Goal: Task Accomplishment & Management: Complete application form

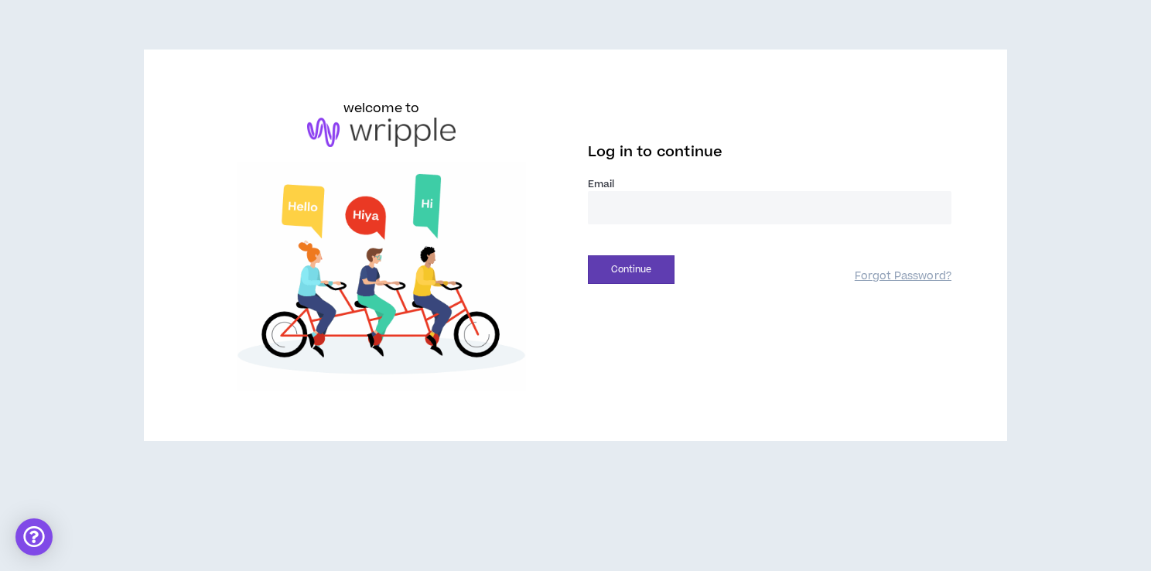
click at [637, 190] on label "Email *" at bounding box center [769, 184] width 363 height 14
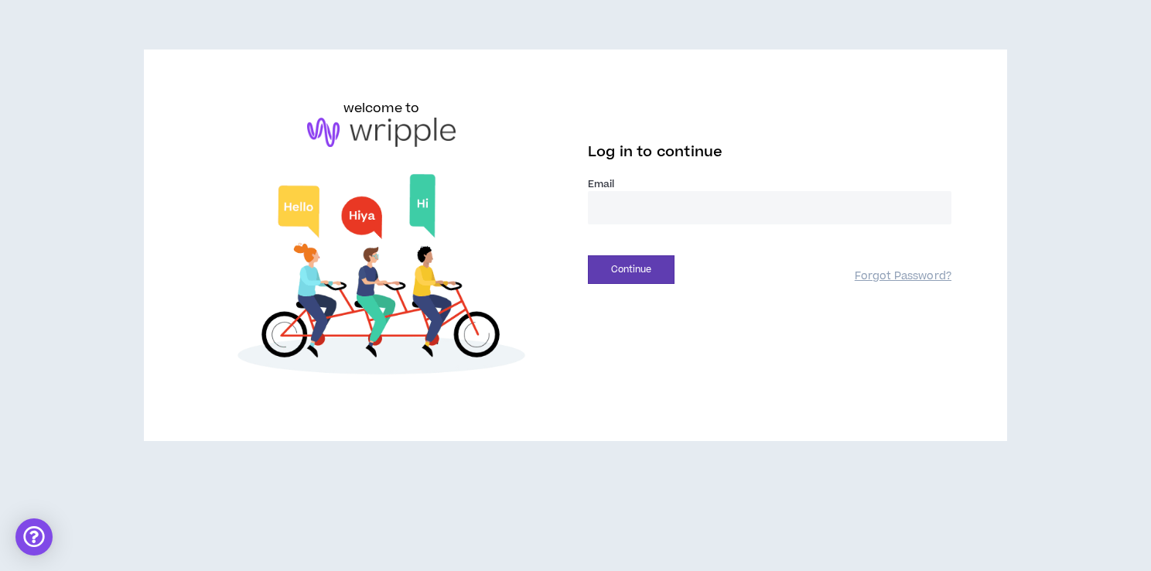
click at [634, 203] on input "email" at bounding box center [769, 207] width 363 height 33
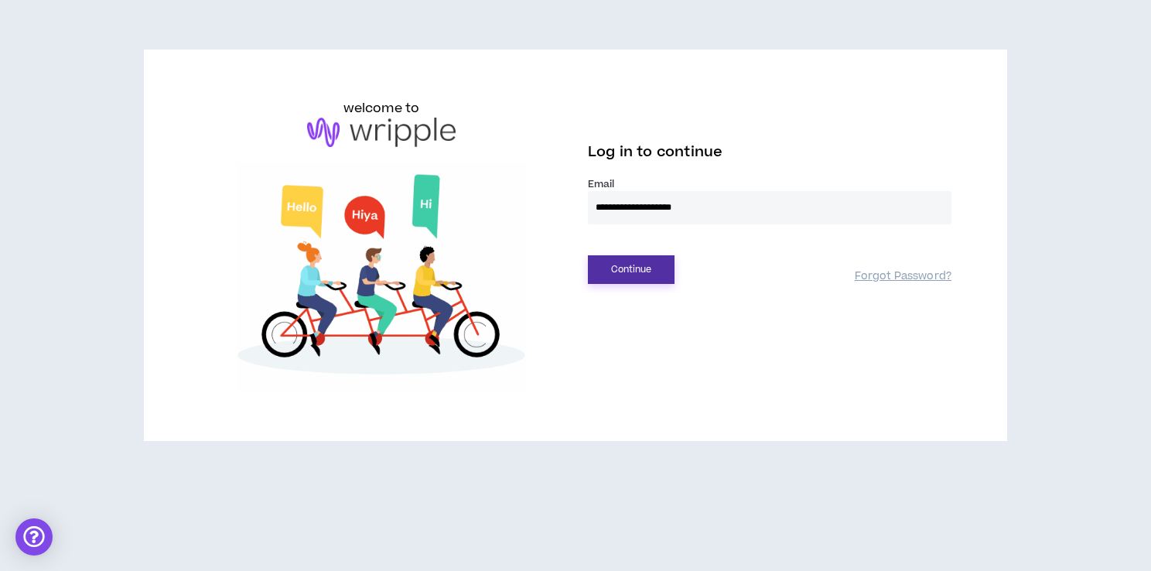
type input "**********"
click at [633, 261] on button "Continue" at bounding box center [631, 269] width 87 height 29
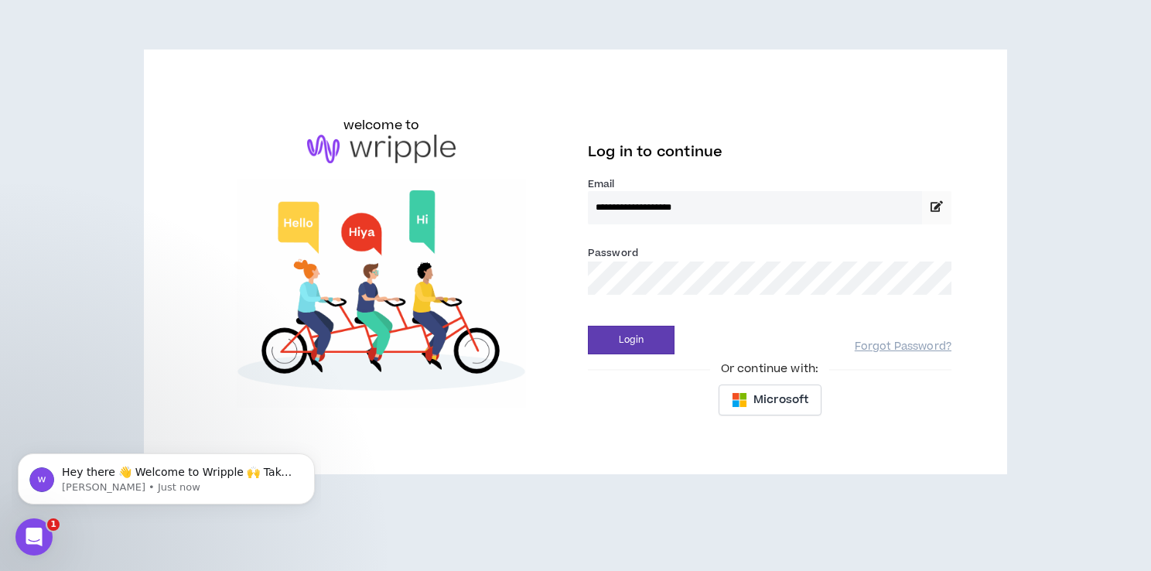
click at [588, 326] on button "Login" at bounding box center [631, 340] width 87 height 29
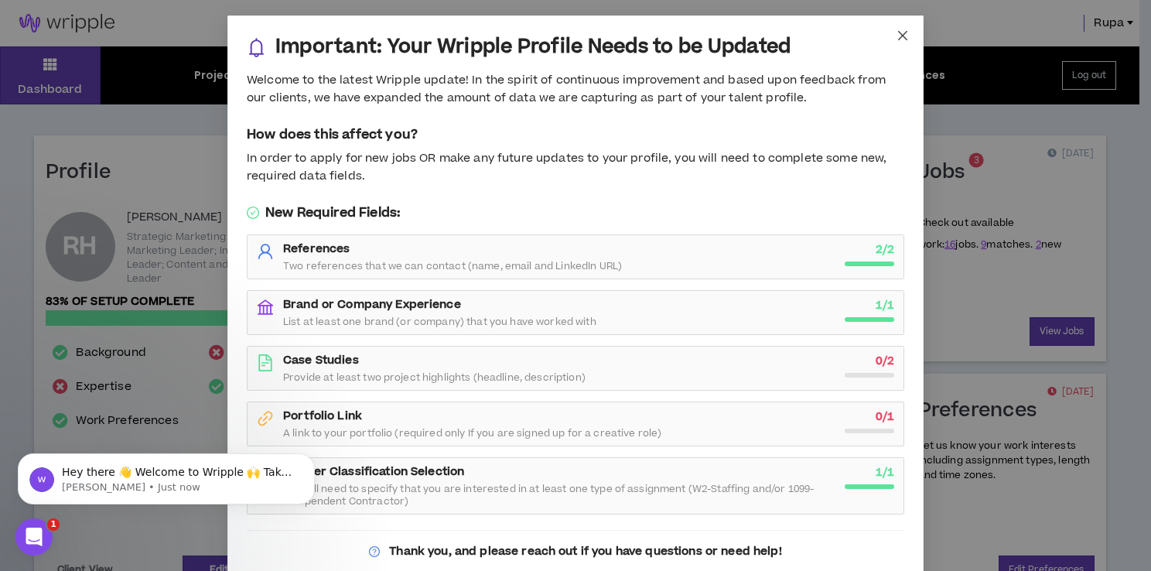
click at [898, 39] on icon "close" at bounding box center [902, 35] width 12 height 12
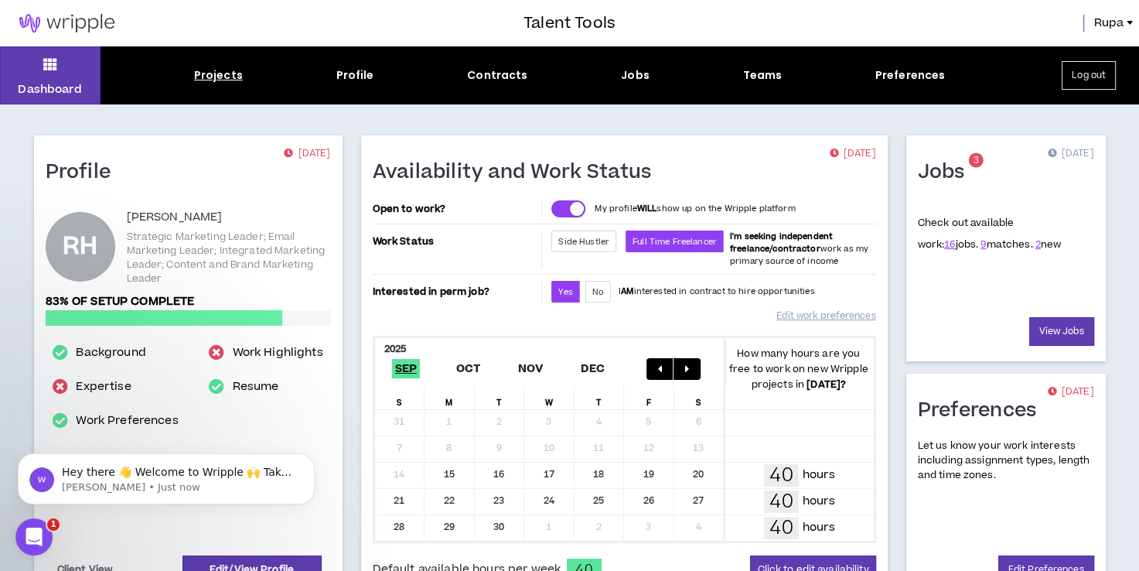
click at [213, 71] on div "Projects" at bounding box center [218, 75] width 49 height 16
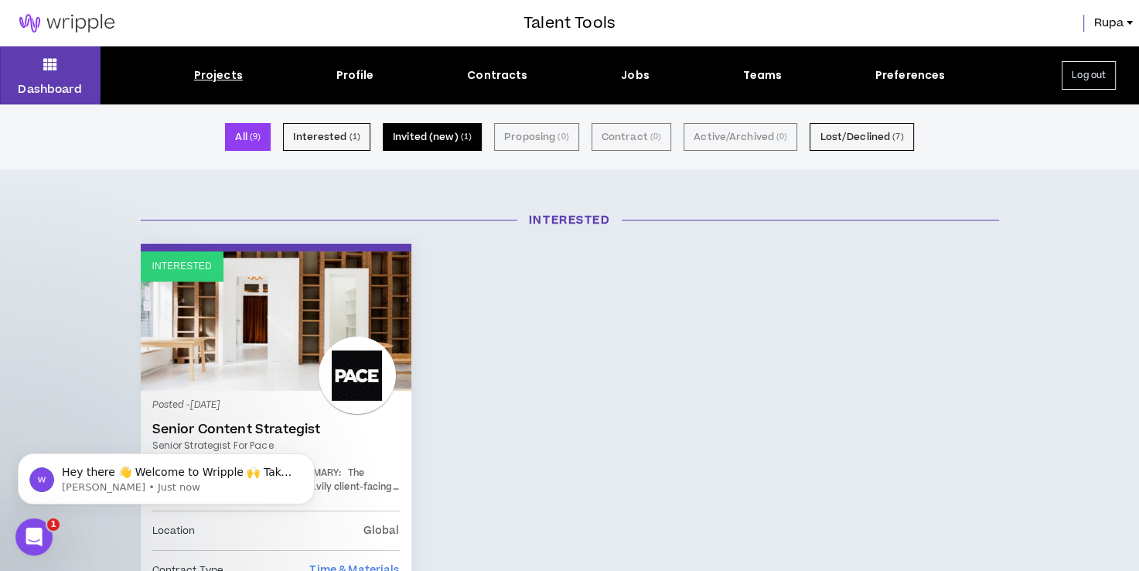
click at [415, 136] on button "Invited (new) ( 1 )" at bounding box center [432, 137] width 99 height 28
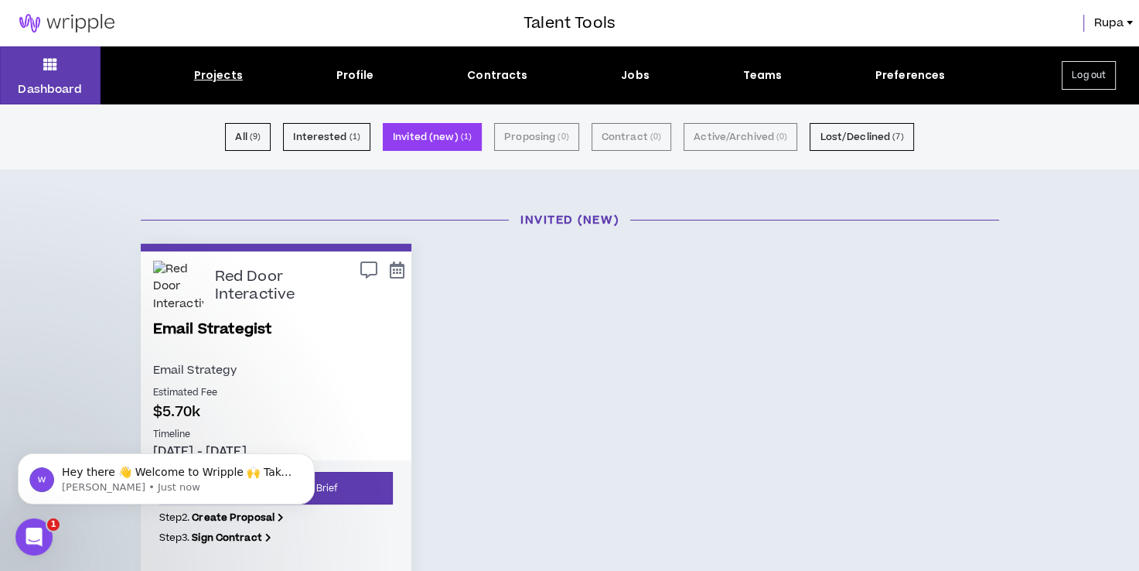
click at [104, 537] on div "Invited (new) Red Door Interactive Email Strategist Email Strategy Estimated Fe…" at bounding box center [569, 431] width 1139 height 470
click at [257, 327] on link "Email Strategist" at bounding box center [276, 340] width 246 height 42
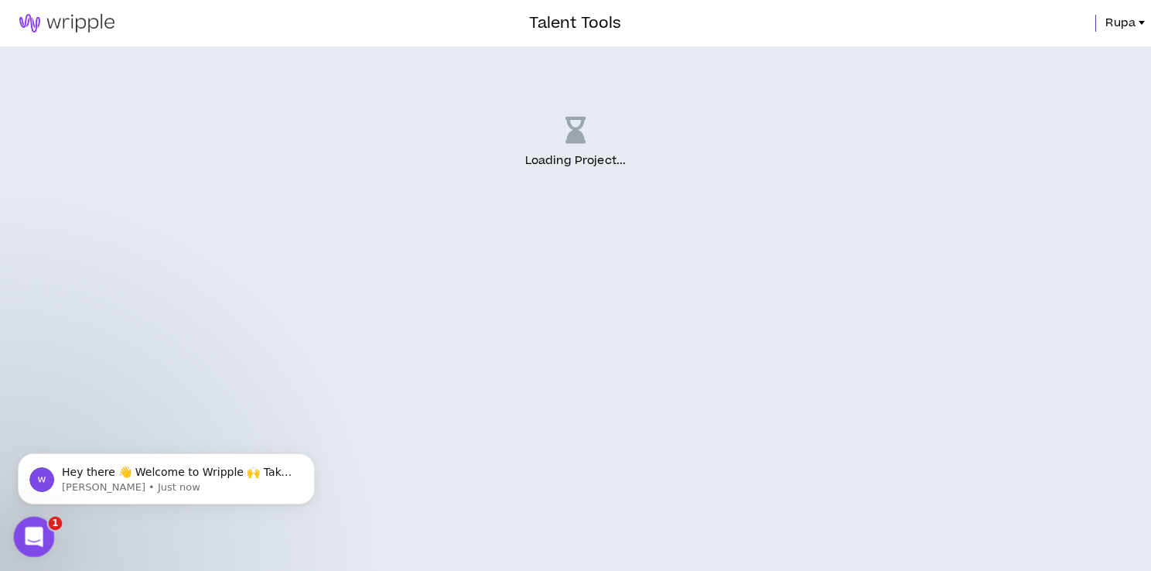
click at [32, 531] on icon "Open Intercom Messenger" at bounding box center [31, 534] width 11 height 12
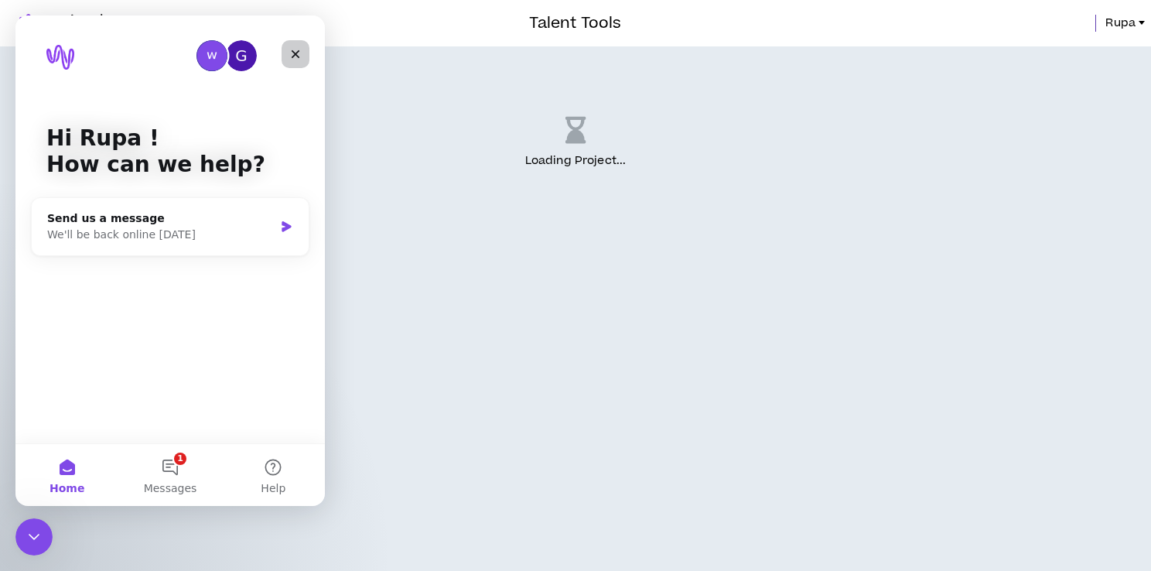
click at [295, 54] on icon "Close" at bounding box center [296, 54] width 9 height 9
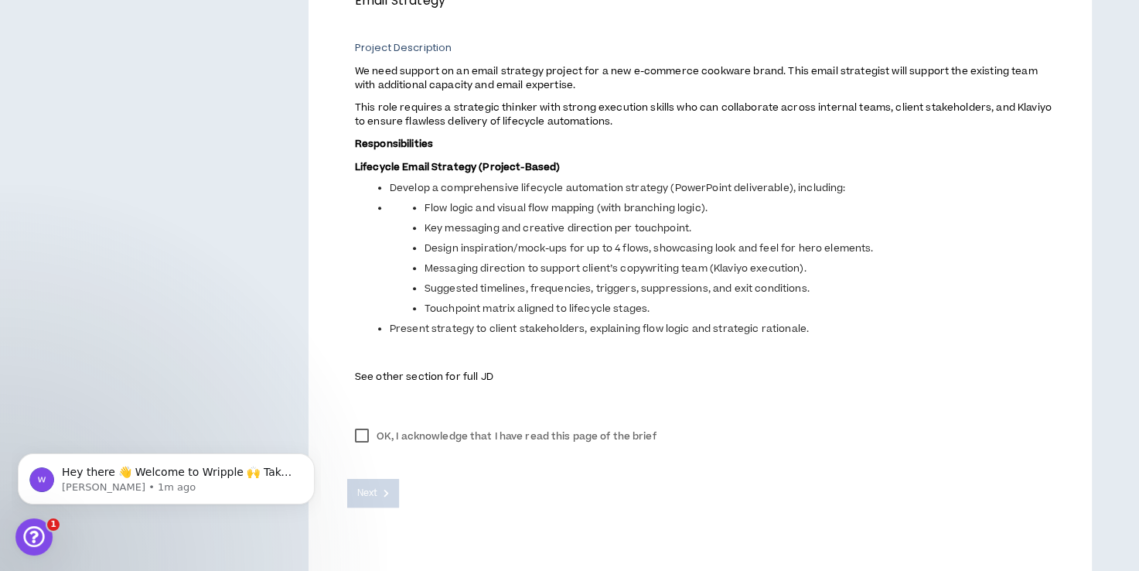
scroll to position [669, 0]
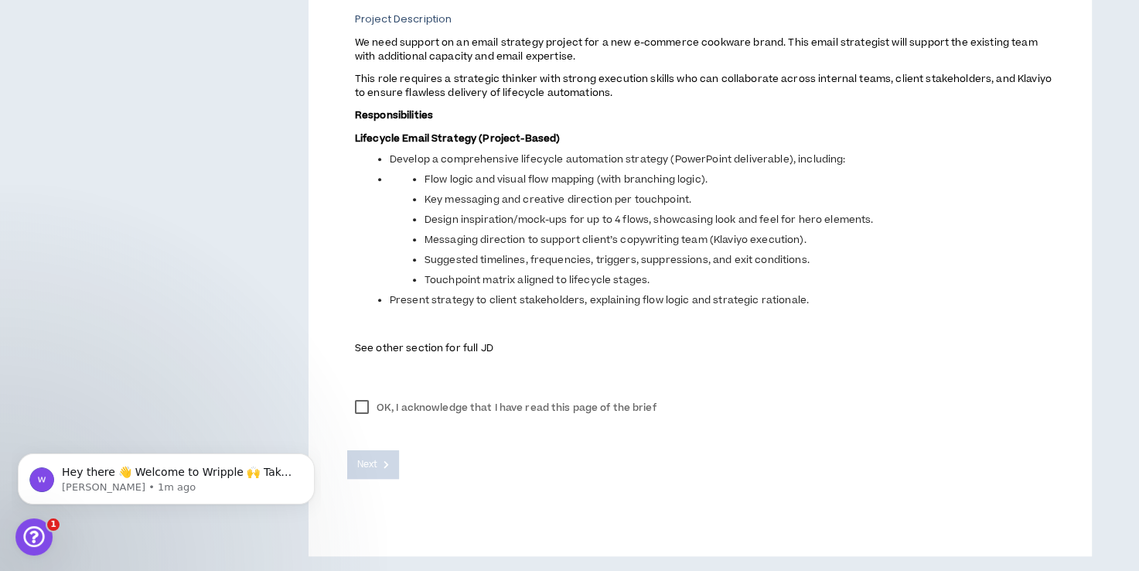
click at [359, 409] on label "OK, I acknowledge that I have read this page of the brief" at bounding box center [505, 407] width 317 height 23
click at [374, 467] on span "Next" at bounding box center [367, 464] width 20 height 15
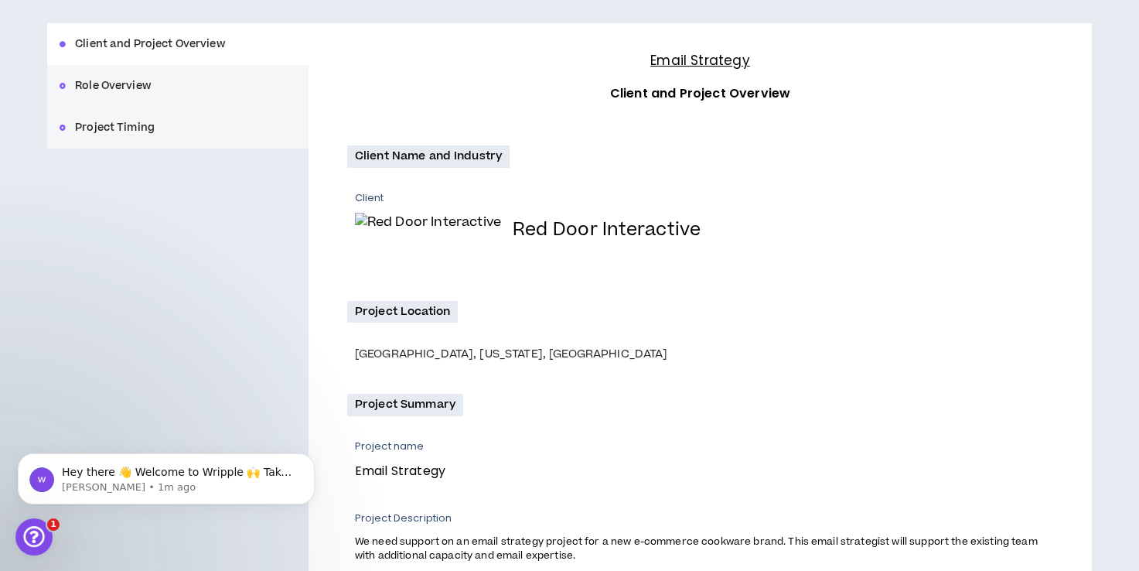
click at [121, 87] on div "Client and Project Overview Role Overview Project Timing" at bounding box center [177, 85] width 261 height 125
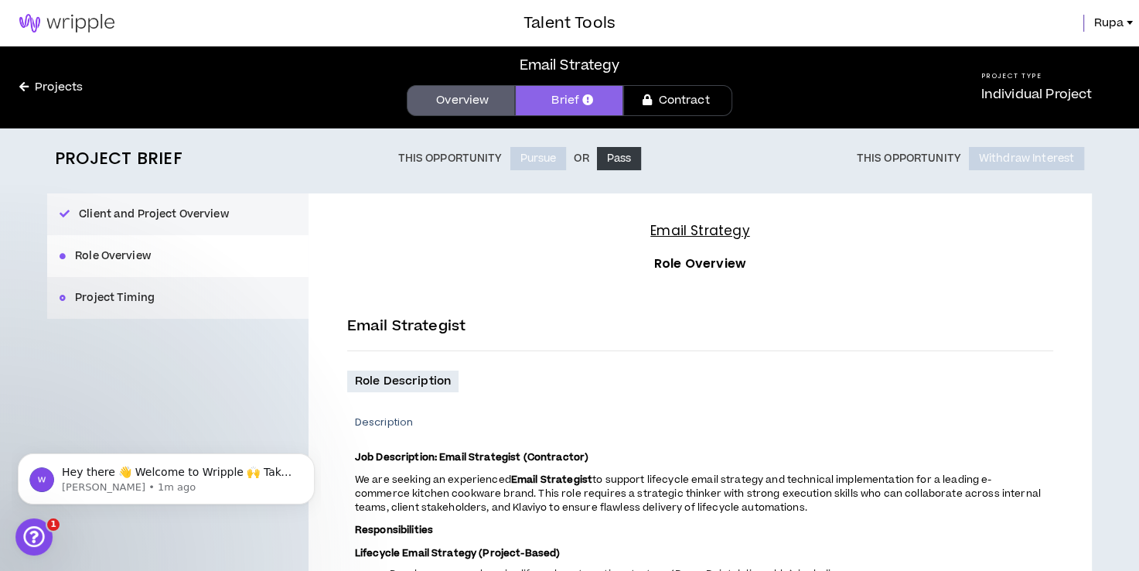
click at [123, 296] on button "Project Timing" at bounding box center [177, 298] width 261 height 42
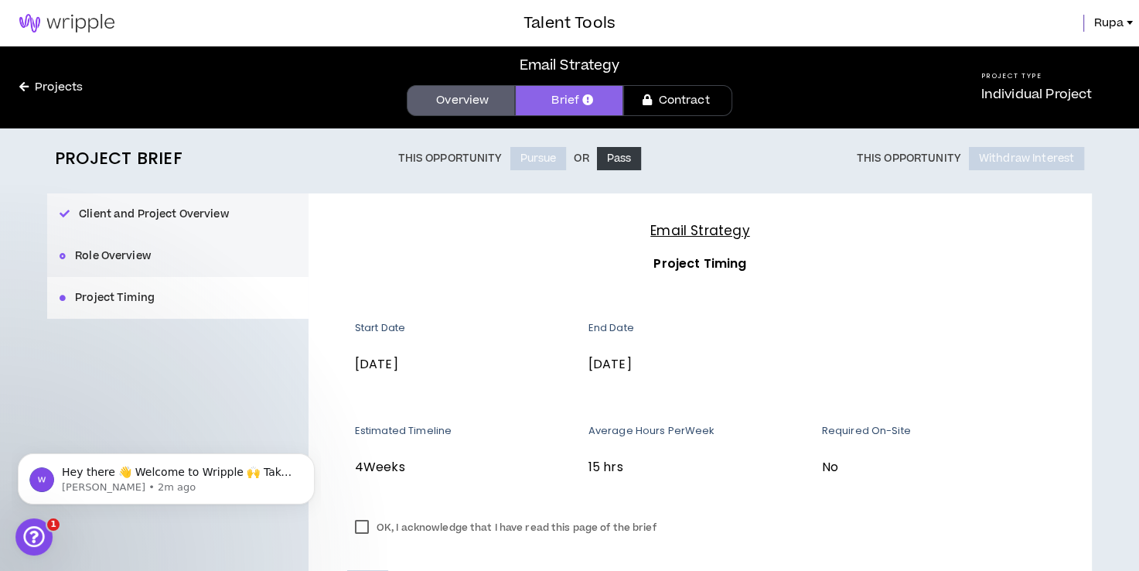
click at [134, 258] on button "Role Overview" at bounding box center [177, 256] width 261 height 42
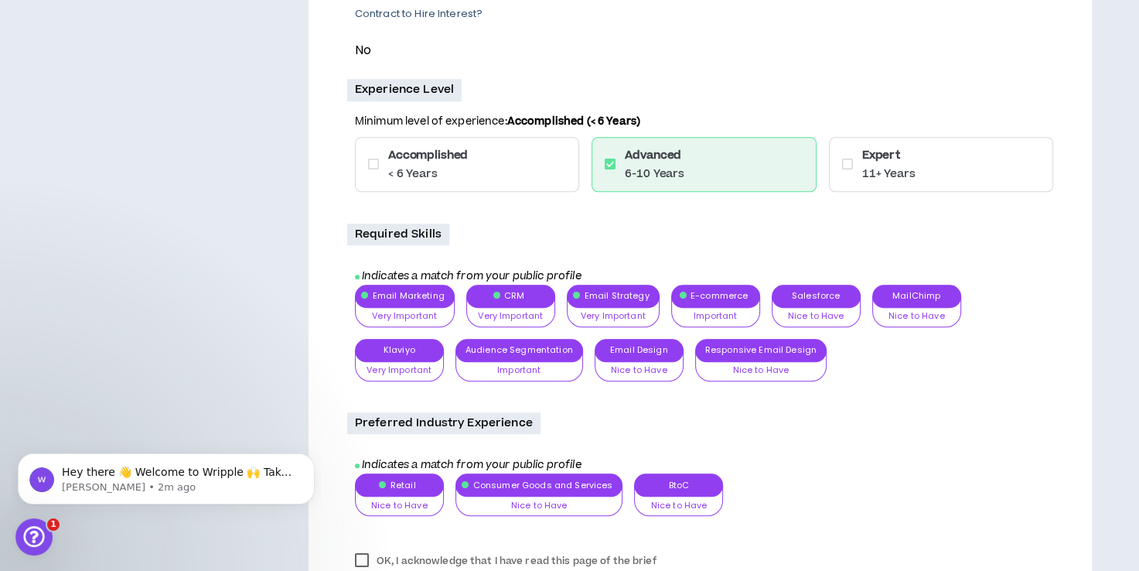
scroll to position [1330, 0]
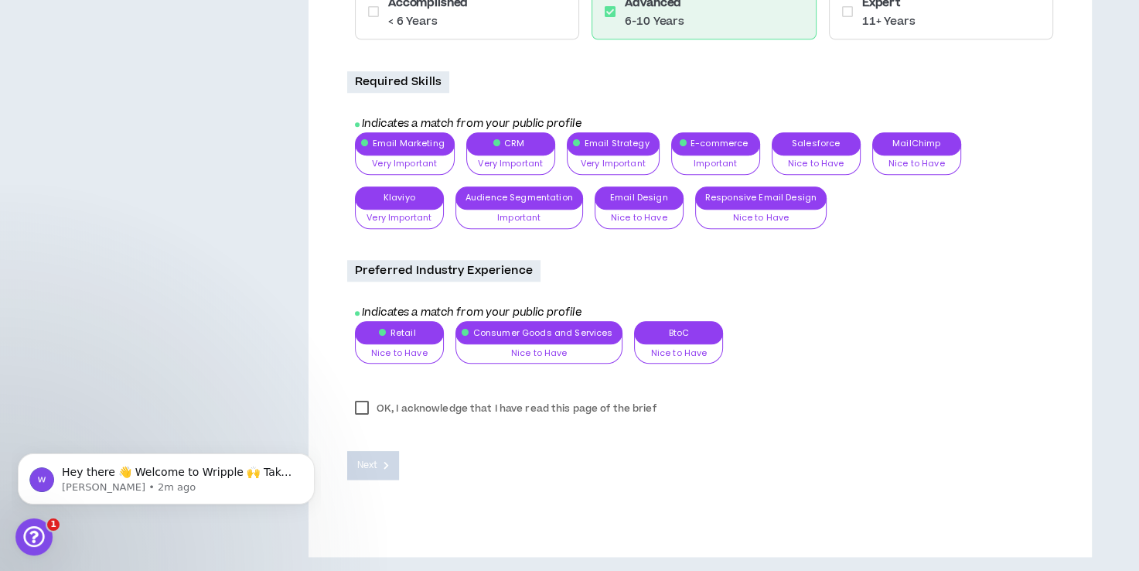
click at [365, 408] on label "OK, I acknowledge that I have read this page of the brief" at bounding box center [505, 408] width 317 height 23
click at [368, 459] on span "Next" at bounding box center [367, 465] width 20 height 15
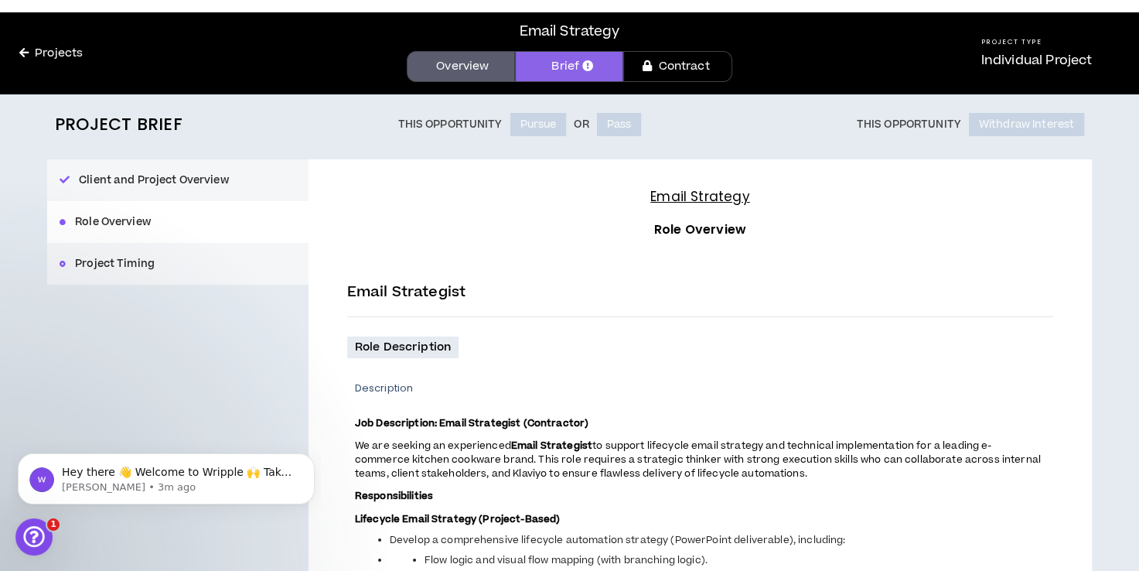
scroll to position [5, 0]
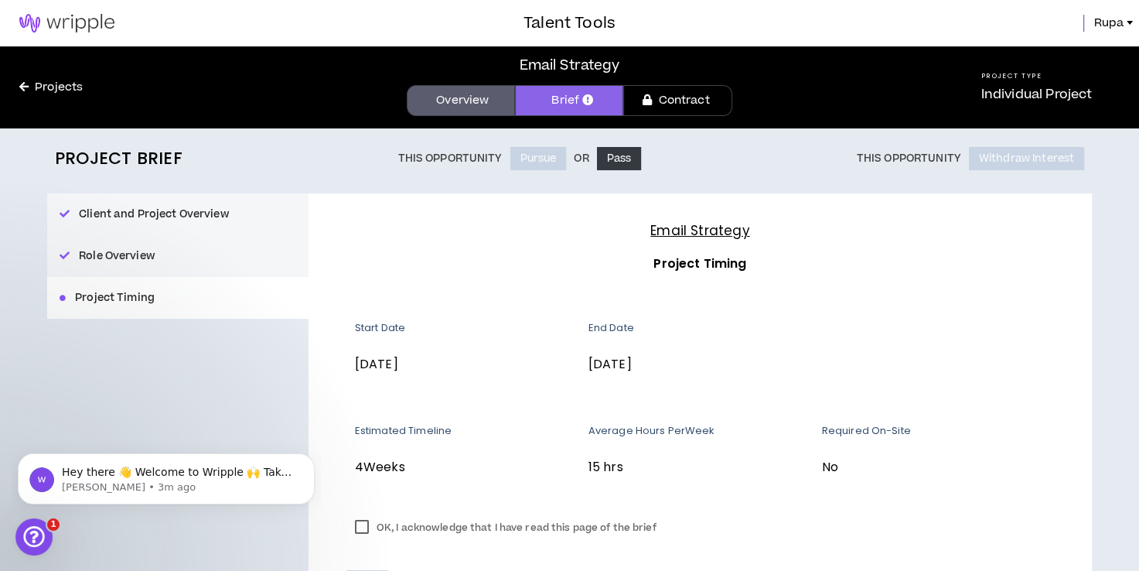
click at [363, 524] on label "OK, I acknowledge that I have read this page of the brief" at bounding box center [505, 527] width 317 height 23
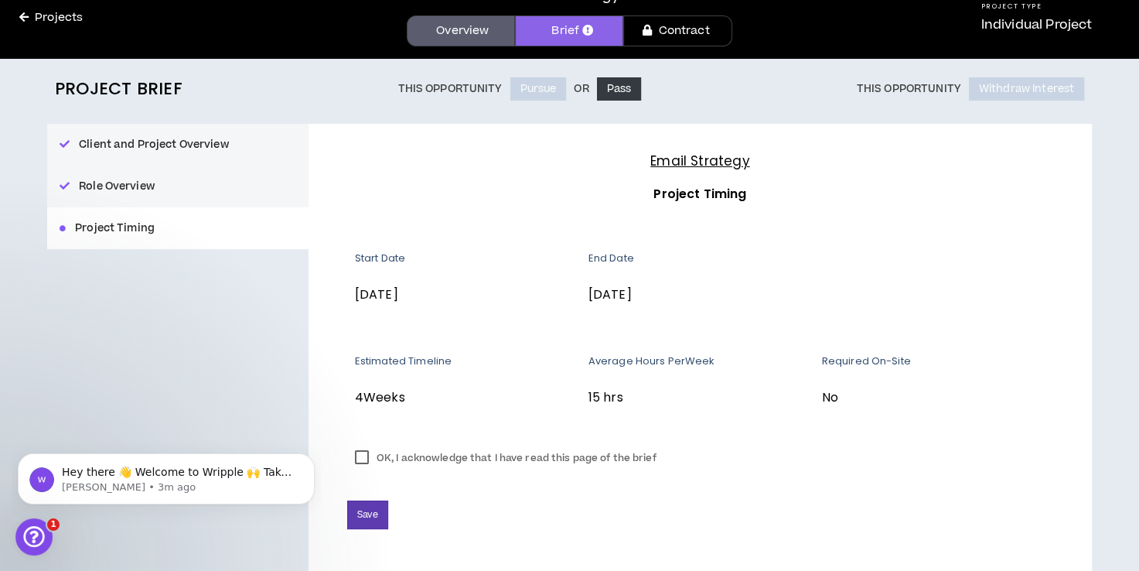
scroll to position [120, 0]
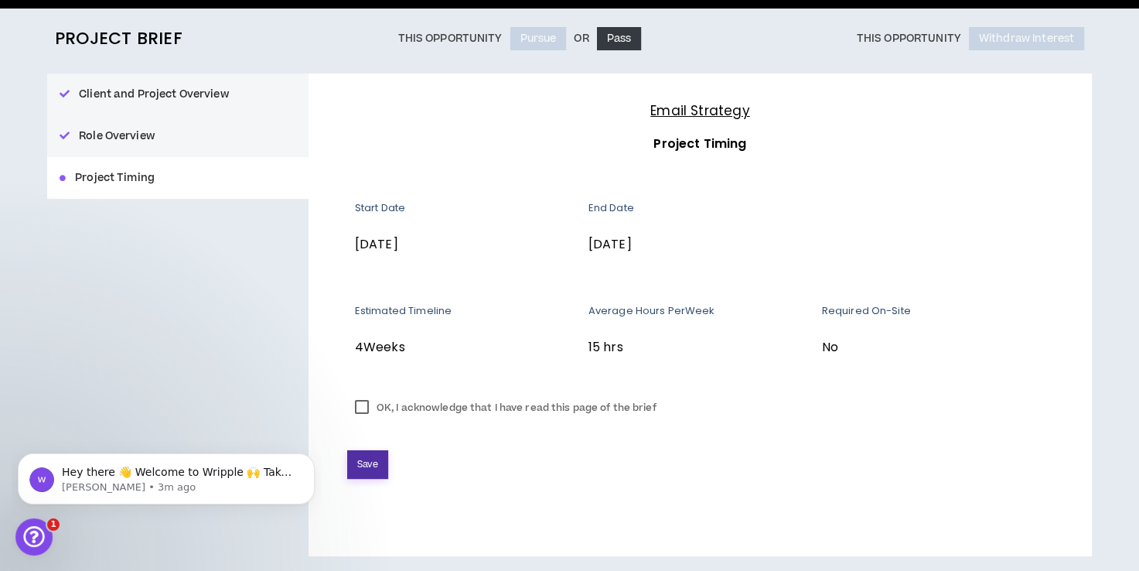
click at [367, 466] on span "Save" at bounding box center [367, 464] width 21 height 15
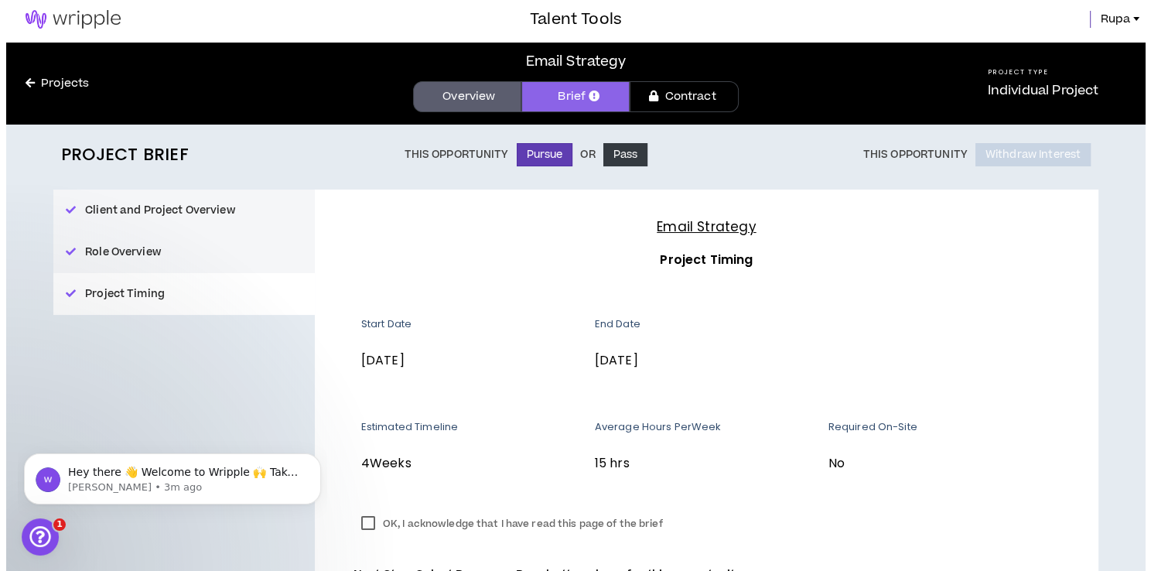
scroll to position [0, 0]
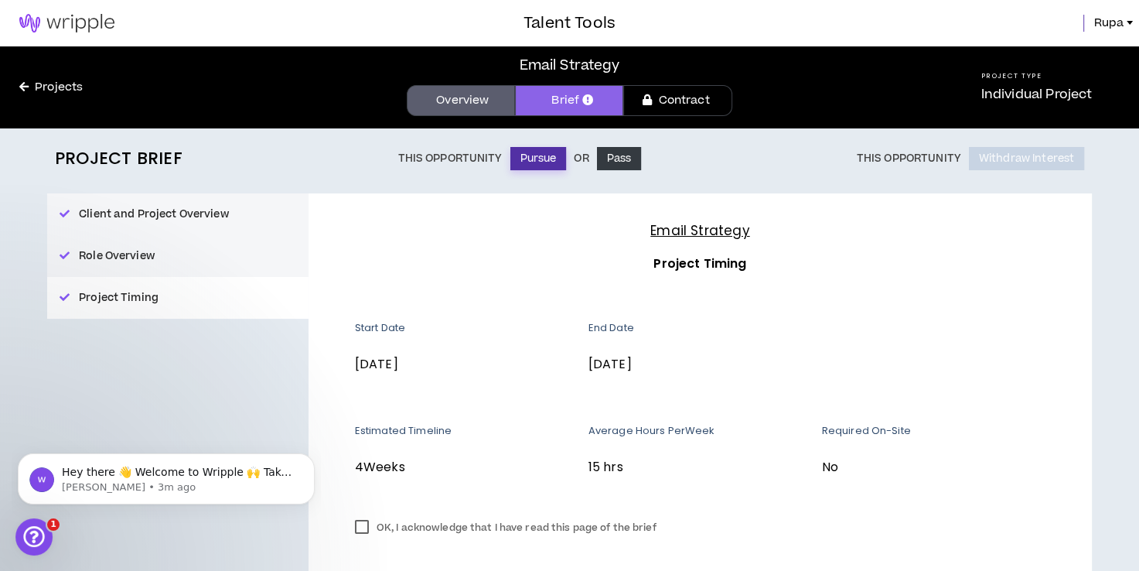
click at [535, 162] on button "Pursue" at bounding box center [538, 158] width 56 height 23
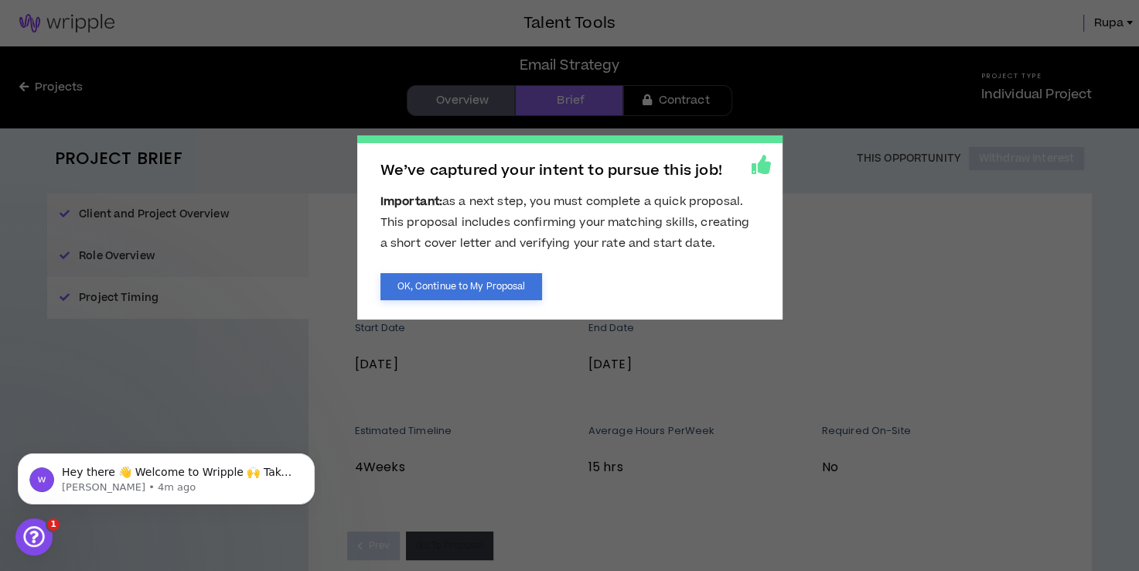
click at [437, 279] on button "OK, Continue to My Proposal" at bounding box center [461, 286] width 162 height 27
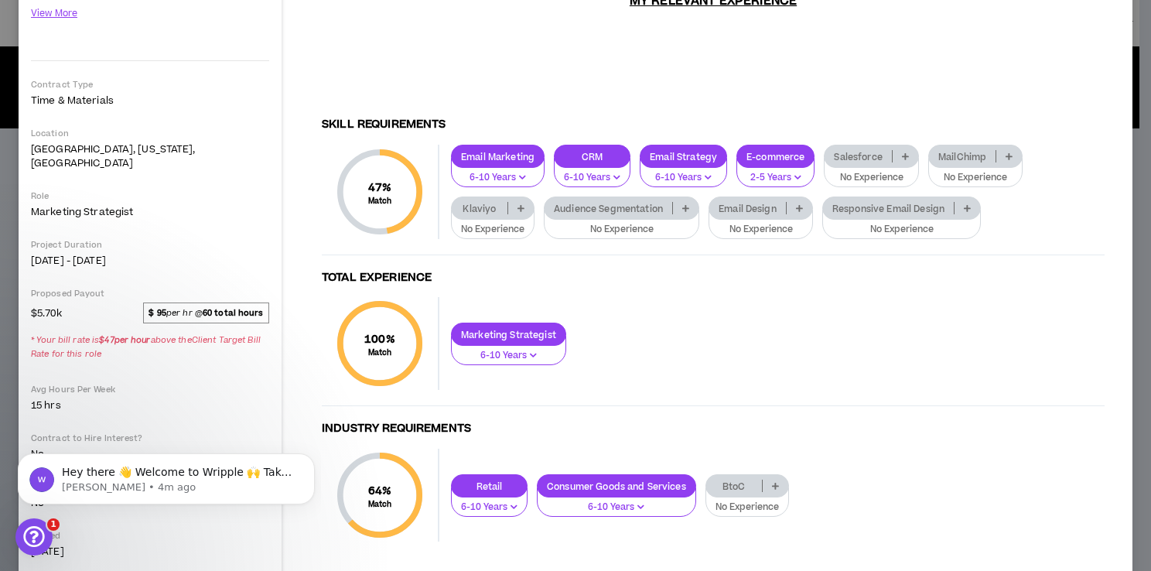
scroll to position [242, 0]
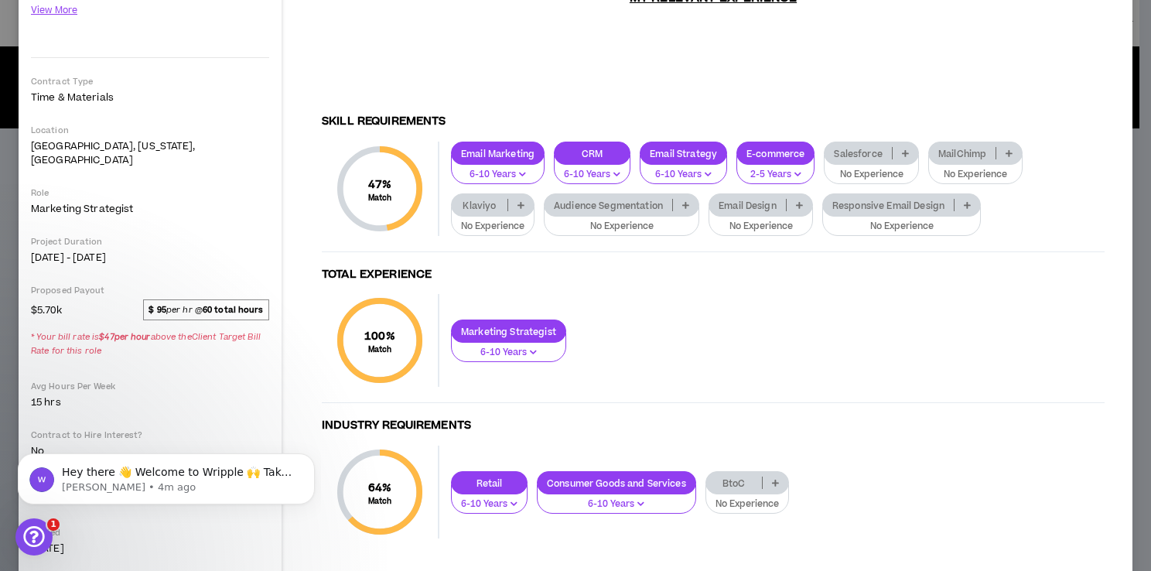
click at [634, 198] on div "Audience Segmentation" at bounding box center [621, 204] width 155 height 23
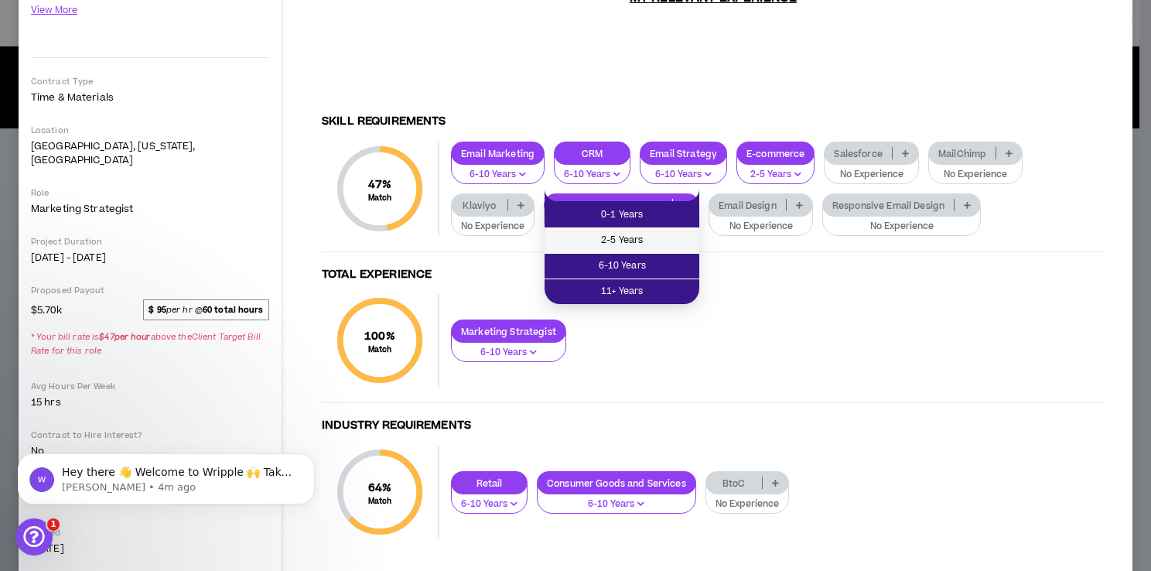
click at [634, 237] on span "2-5 Years" at bounding box center [622, 240] width 136 height 17
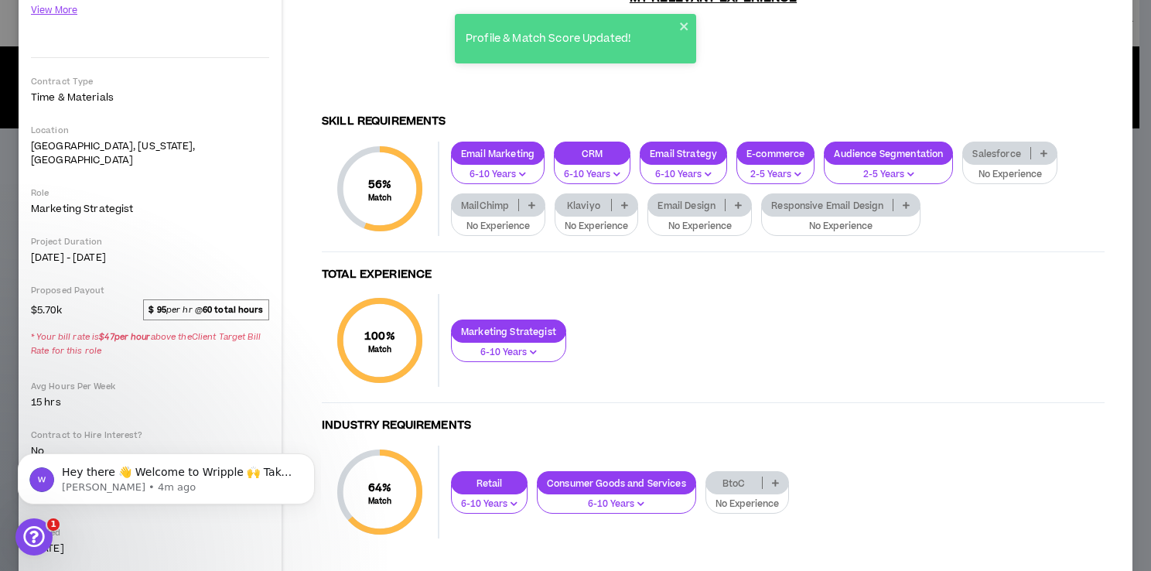
scroll to position [259, 0]
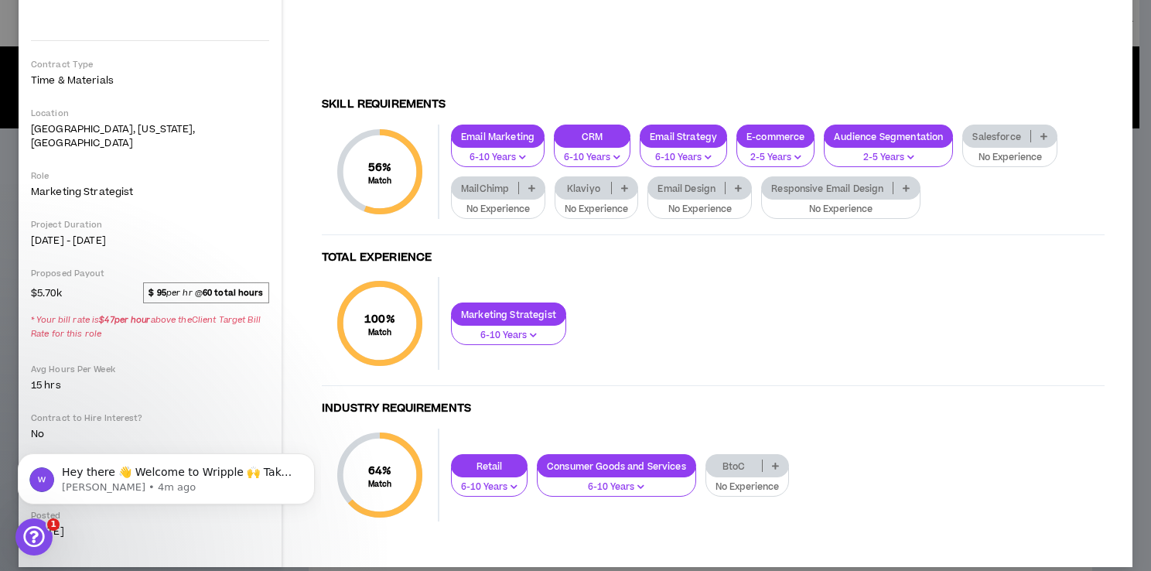
click at [744, 460] on p "BtoC" at bounding box center [734, 466] width 56 height 12
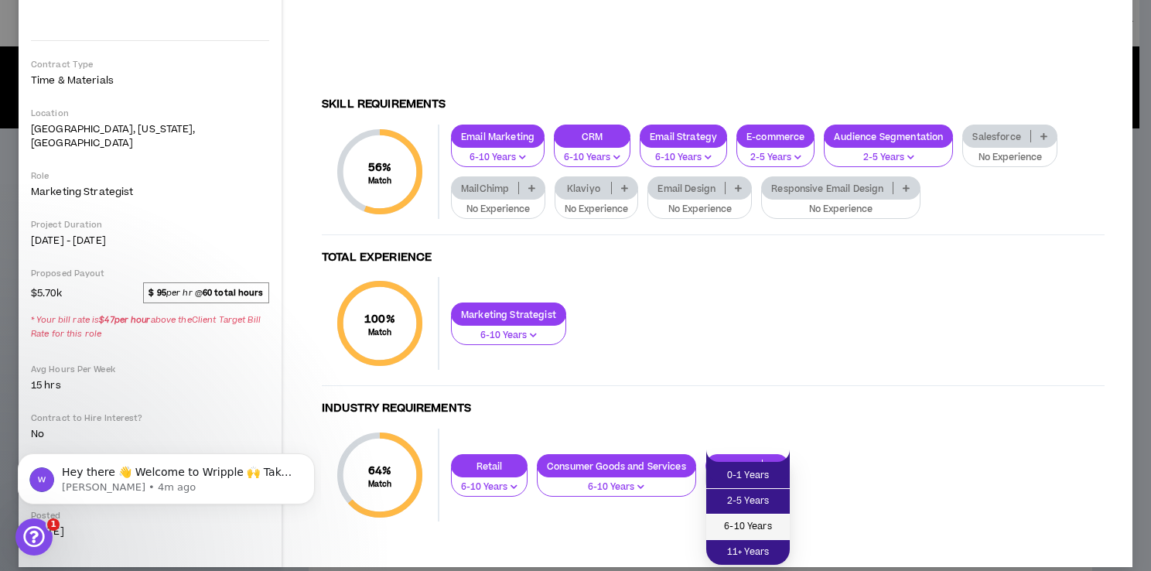
click at [741, 524] on span "6-10 Years" at bounding box center [747, 526] width 65 height 17
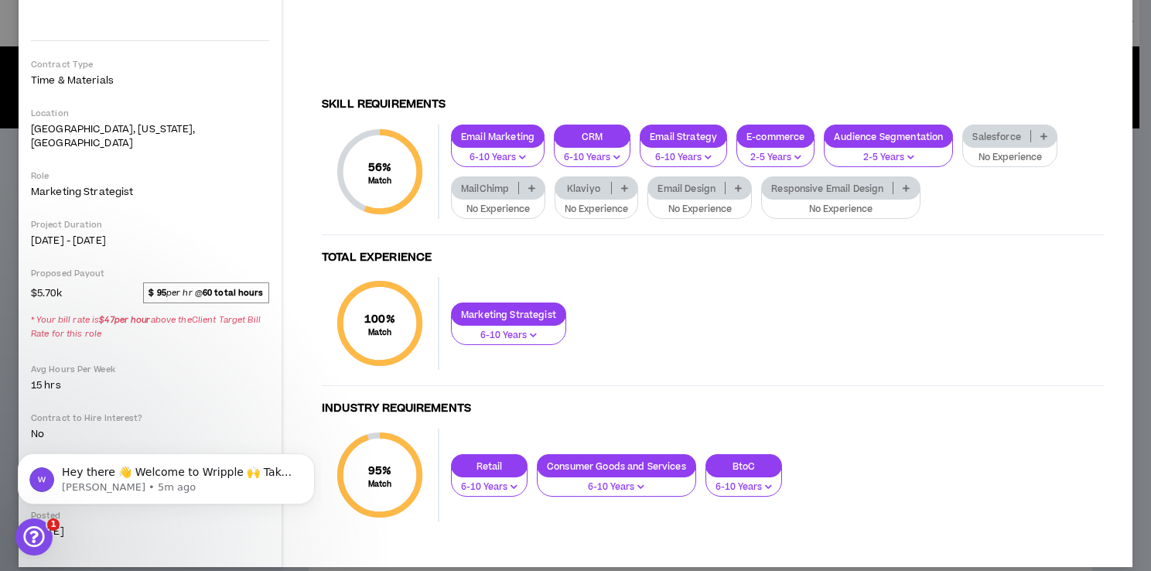
click at [713, 189] on button "No Experience" at bounding box center [699, 203] width 104 height 29
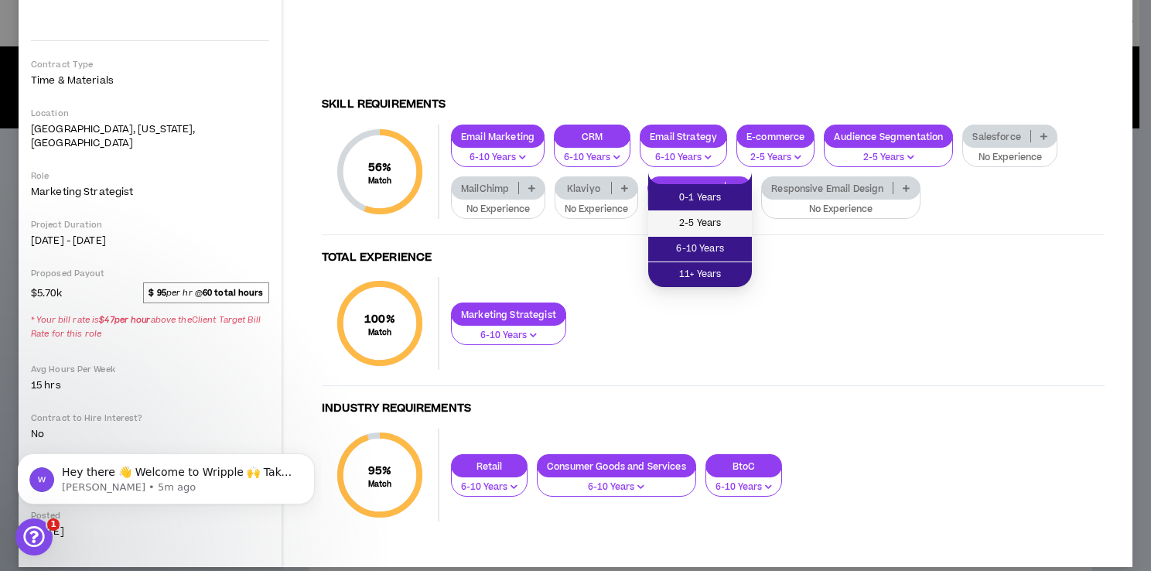
click at [711, 217] on span "2-5 Years" at bounding box center [699, 223] width 85 height 17
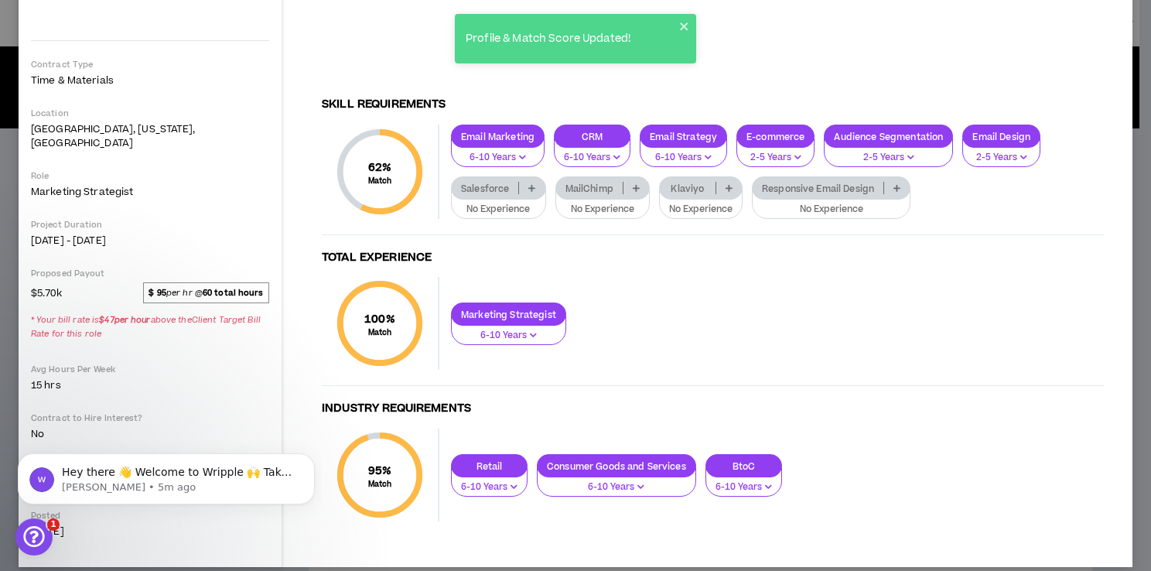
click at [677, 203] on p "No Experience" at bounding box center [700, 210] width 63 height 14
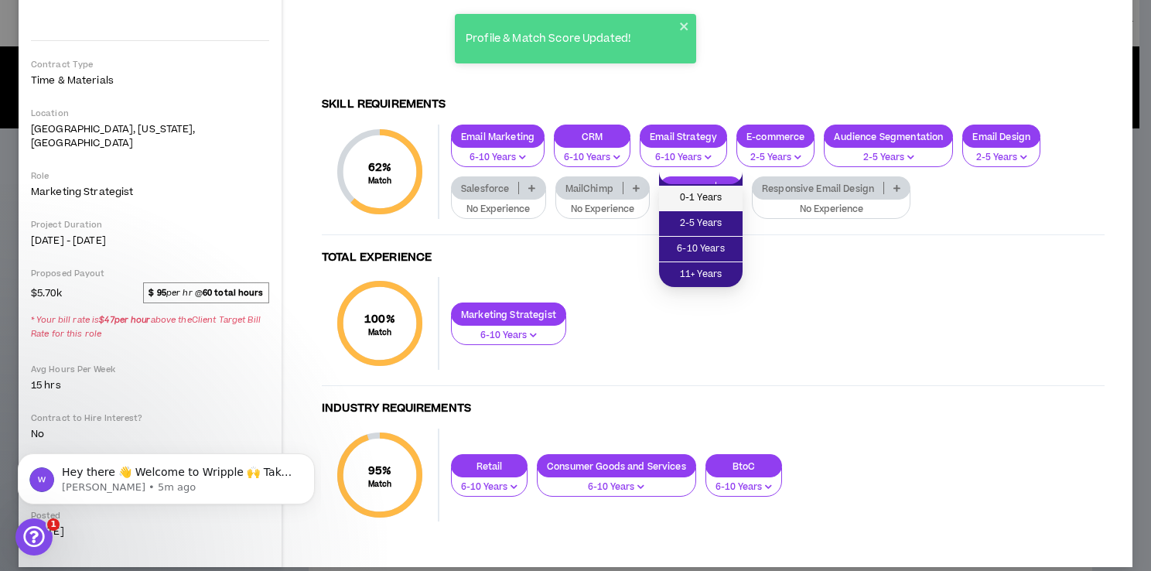
click at [687, 199] on span "0-1 Years" at bounding box center [700, 197] width 65 height 17
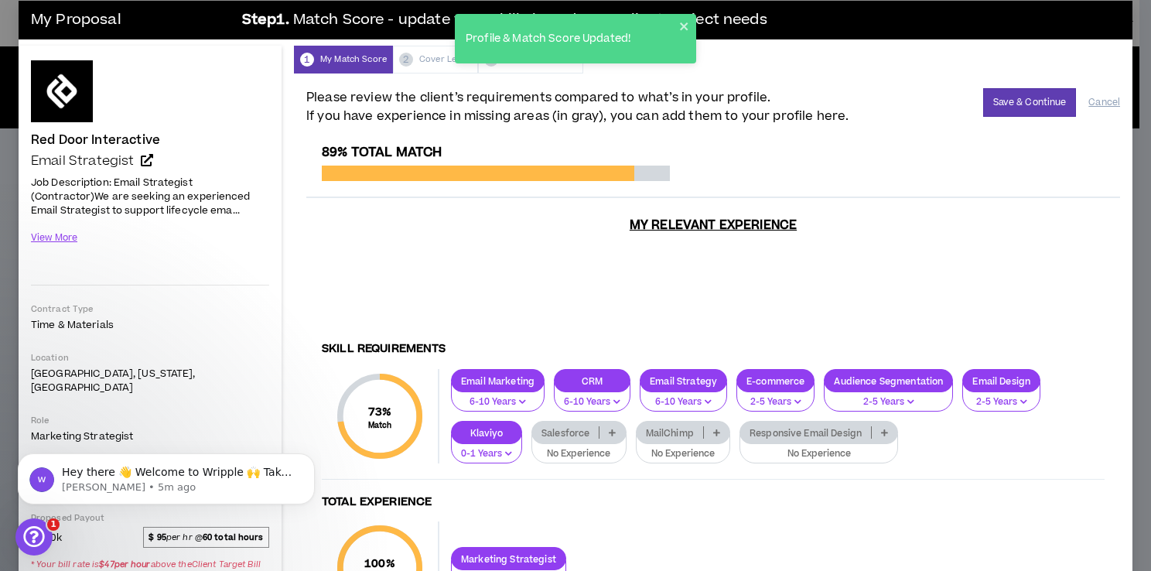
scroll to position [0, 0]
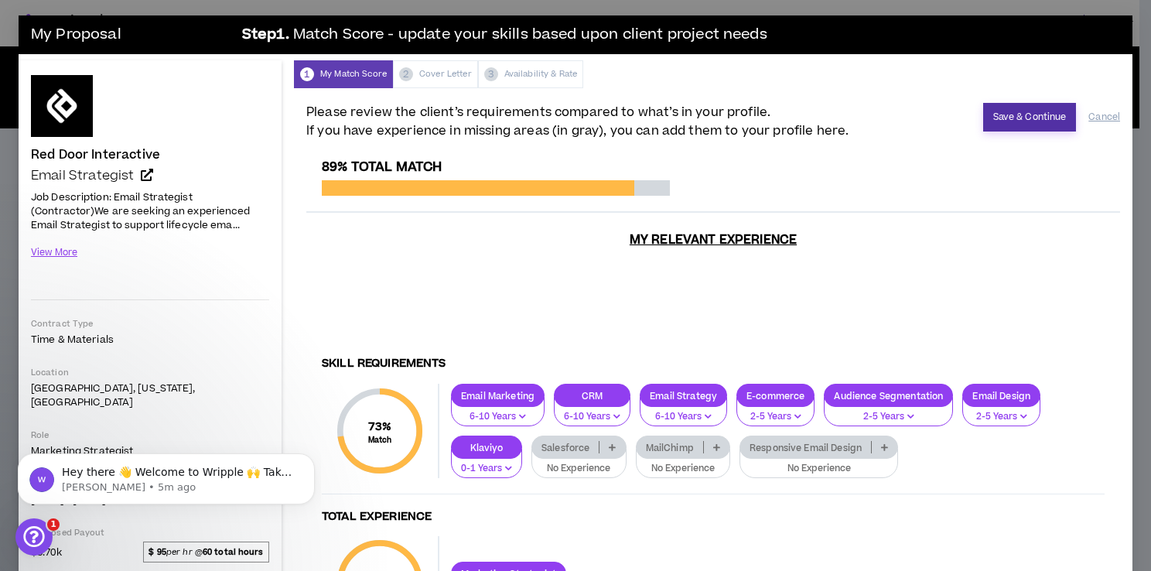
click at [1005, 125] on button "Save & Continue" at bounding box center [1030, 117] width 94 height 29
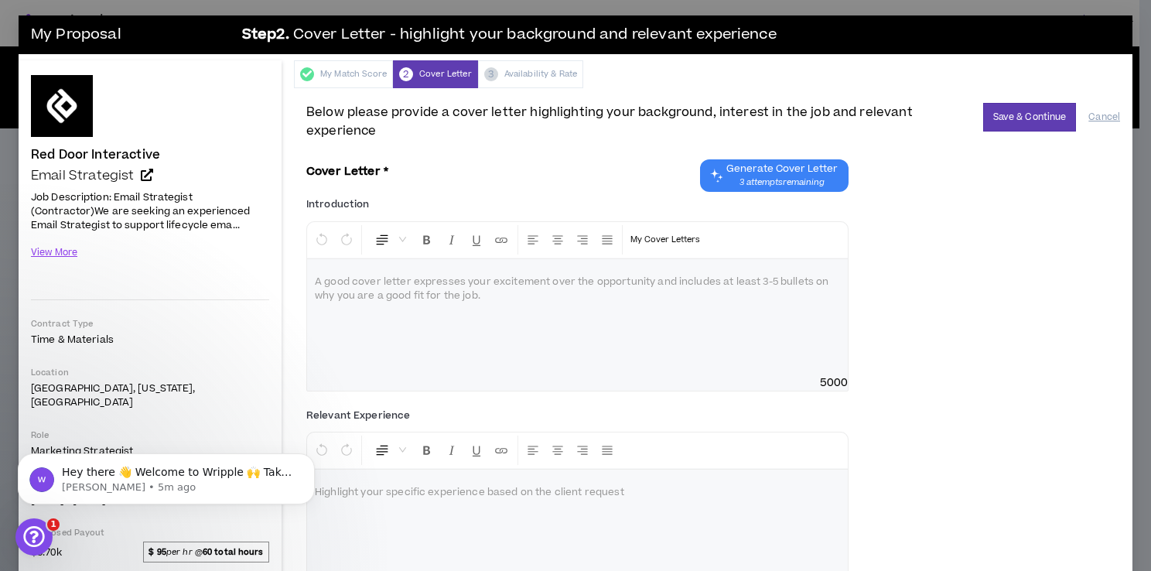
click at [791, 182] on span "3 attempts remaining" at bounding box center [781, 182] width 111 height 12
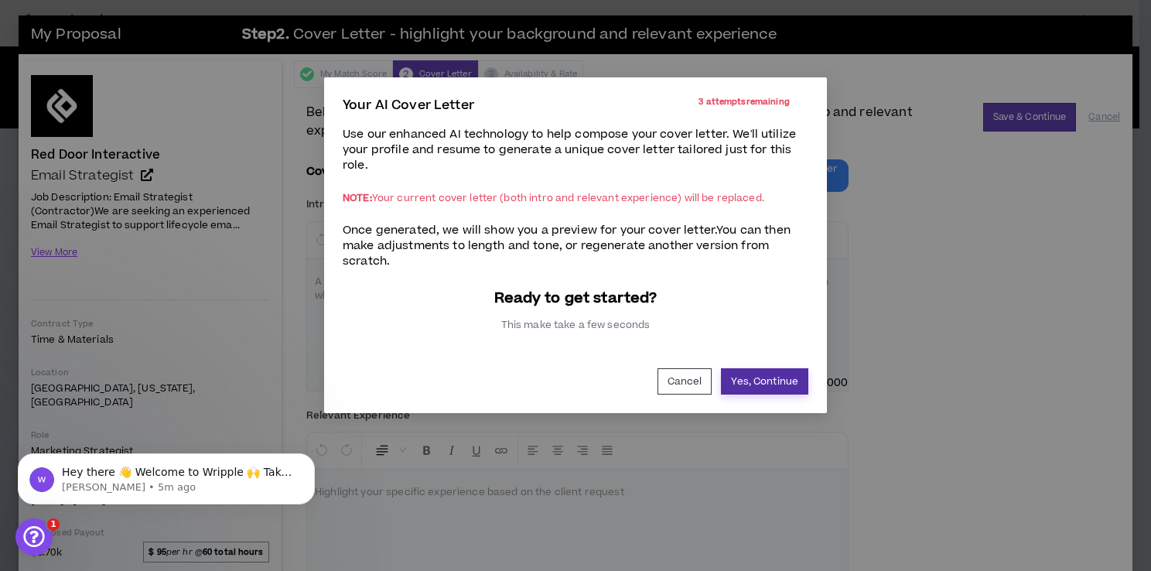
click at [736, 380] on button "Yes, Continue" at bounding box center [764, 381] width 87 height 26
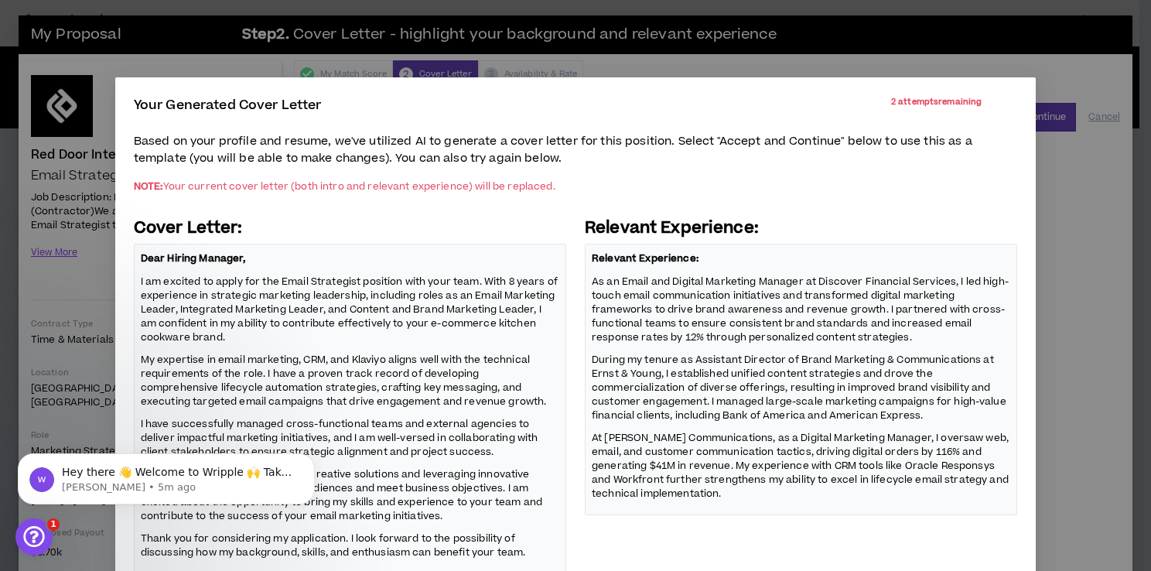
click at [370, 401] on p "My expertise in email marketing, CRM, and Klaviyo aligns well with the technica…" at bounding box center [350, 380] width 418 height 58
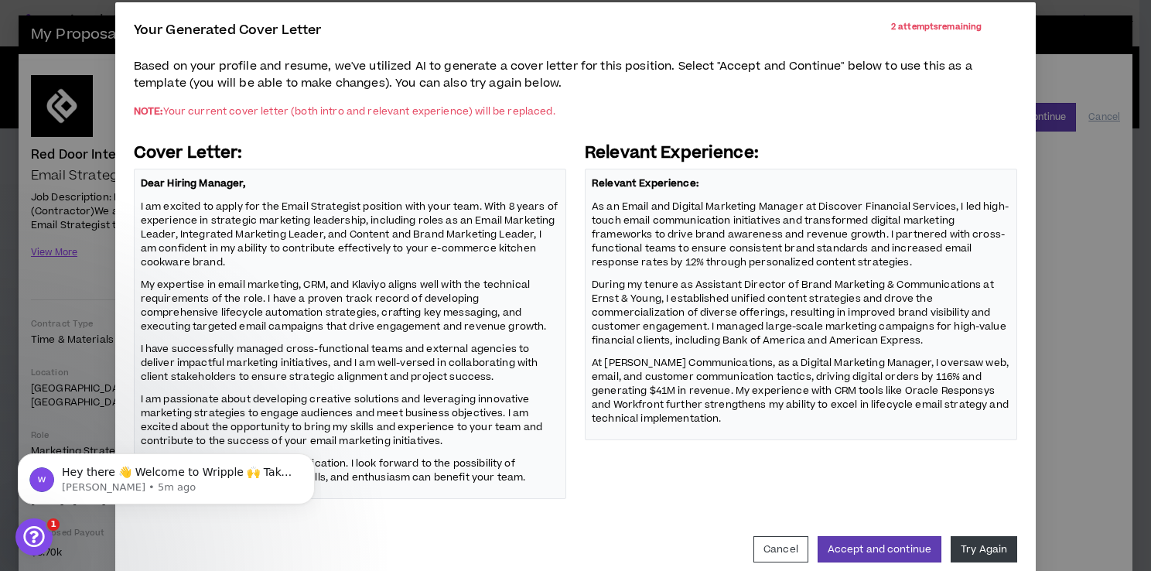
scroll to position [102, 0]
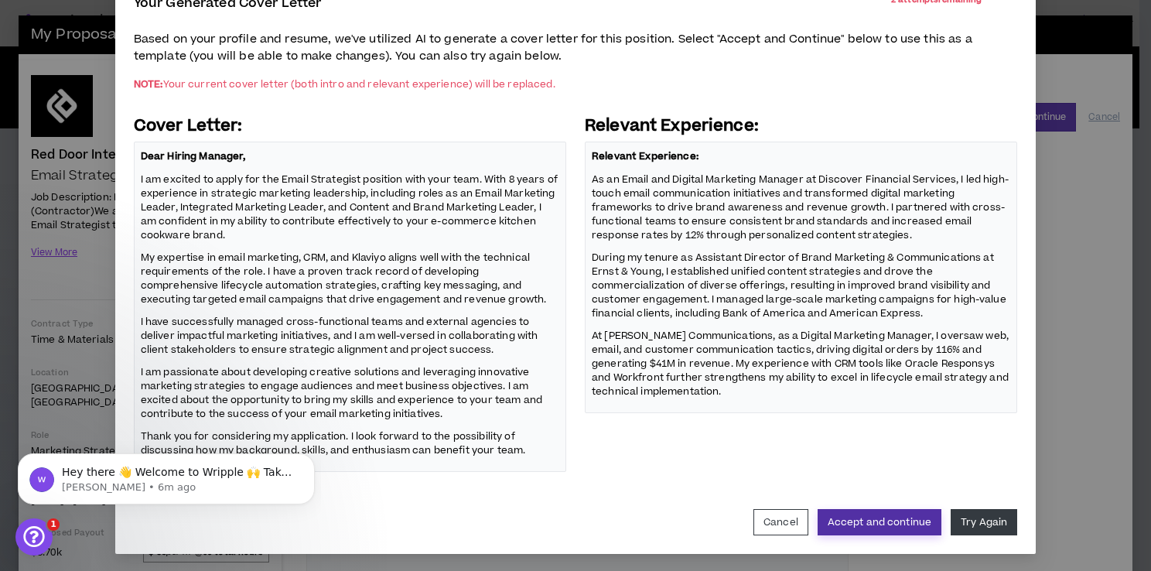
click at [896, 518] on button "Accept and continue" at bounding box center [879, 522] width 124 height 26
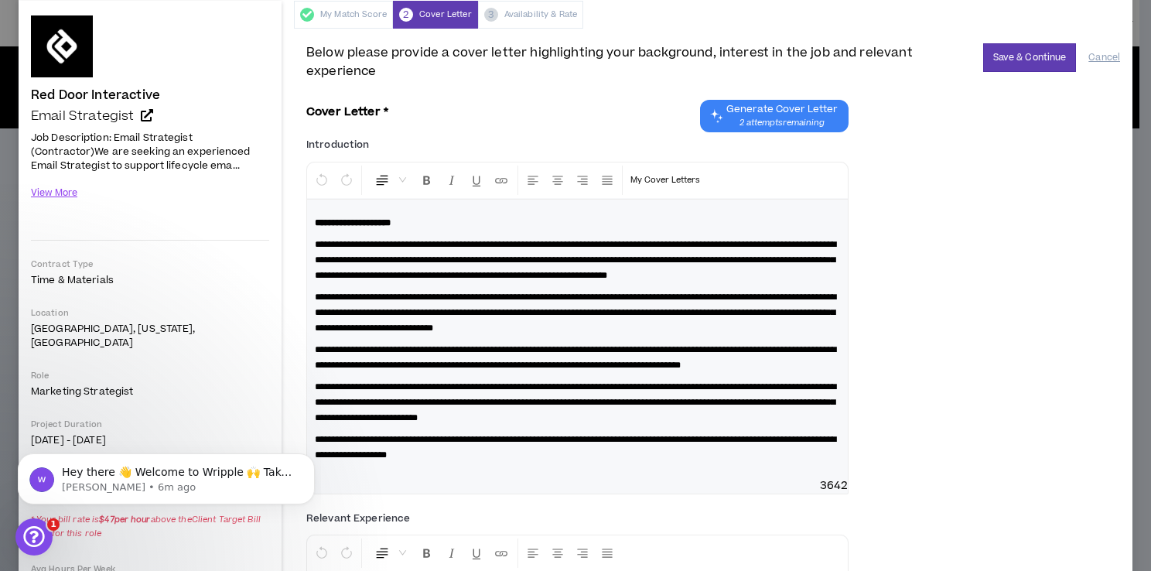
scroll to position [0, 0]
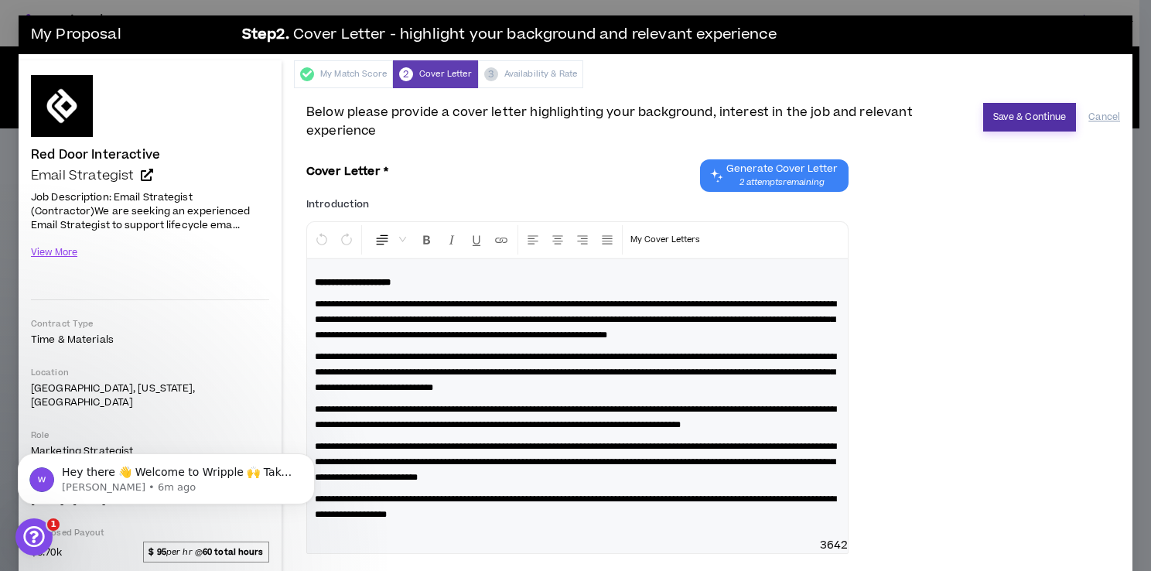
click at [1013, 111] on button "Save & Continue" at bounding box center [1030, 117] width 94 height 29
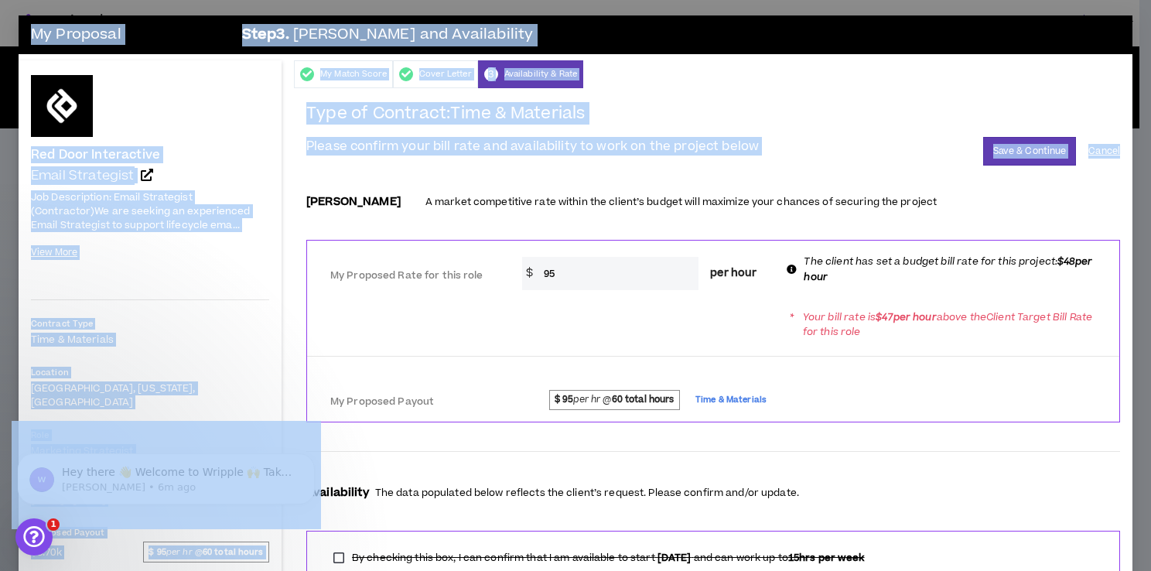
drag, startPoint x: 1137, startPoint y: 163, endPoint x: 1152, endPoint y: 225, distance: 63.6
click at [1150, 225] on html "Talent Tools Rupa Projects Email Strategy Overview Brief Contract Project Type …" at bounding box center [575, 285] width 1151 height 571
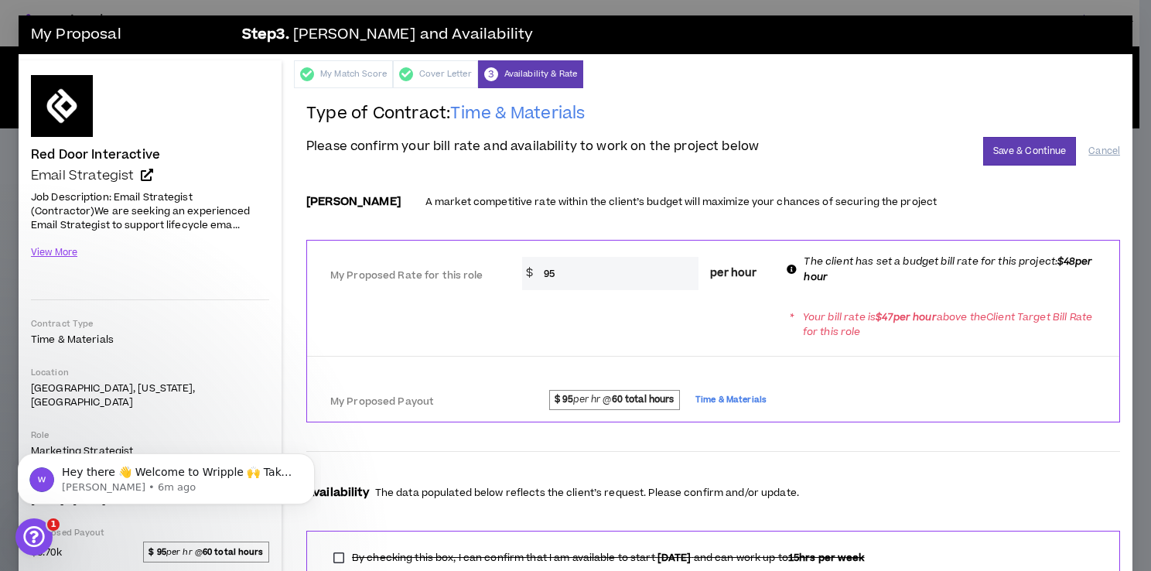
click at [879, 205] on p "A market competitive rate within the client’s budget will maximize your chances…" at bounding box center [680, 202] width 511 height 15
click at [1039, 148] on button "Save & Continue" at bounding box center [1030, 151] width 94 height 29
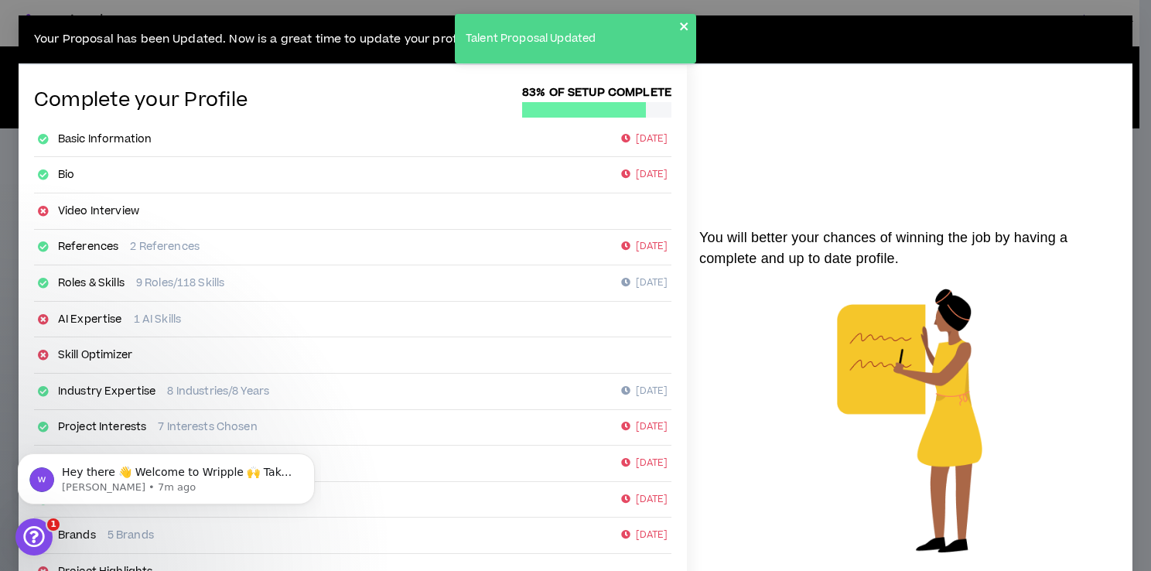
click at [686, 22] on icon "close" at bounding box center [684, 26] width 11 height 12
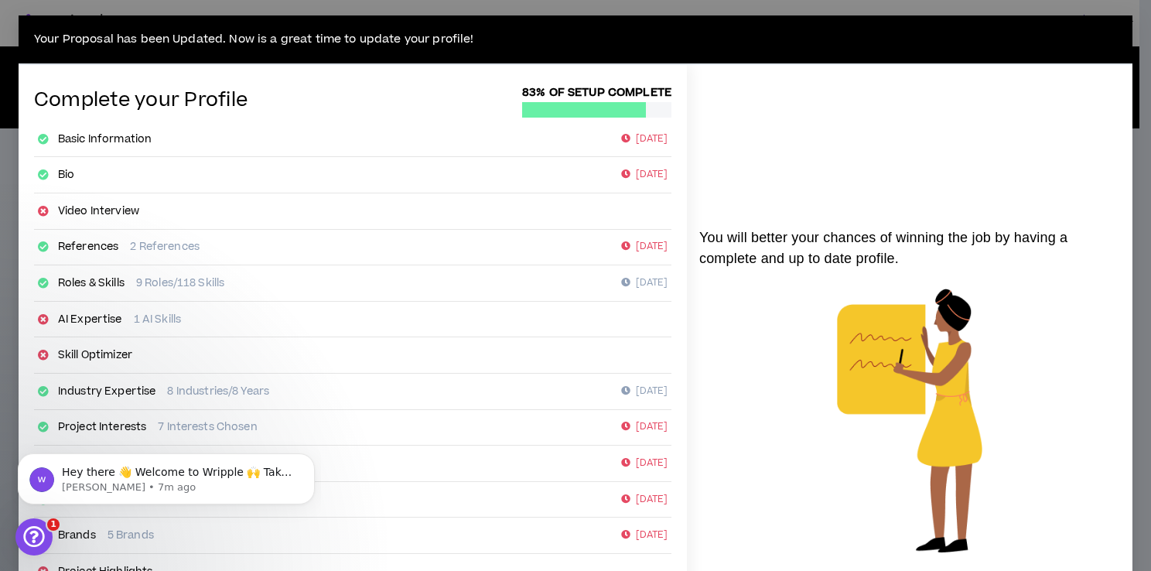
click at [686, 22] on div "Talent Proposal Updated" at bounding box center [575, 45] width 247 height 68
